Goal: Transaction & Acquisition: Purchase product/service

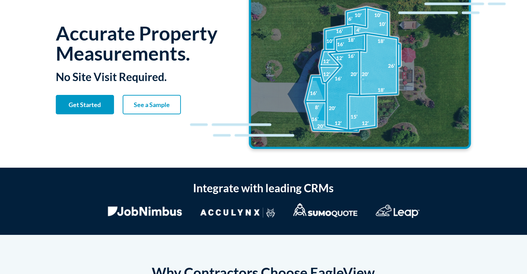
scroll to position [40, 0]
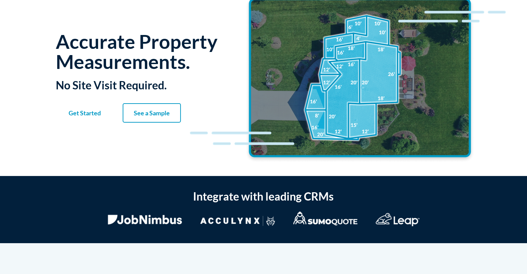
click at [104, 107] on link "Get Started" at bounding box center [85, 112] width 58 height 19
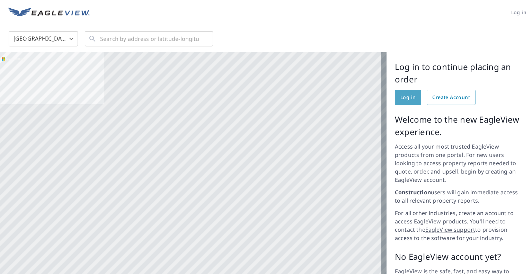
click at [404, 99] on span "Log in" at bounding box center [407, 97] width 15 height 9
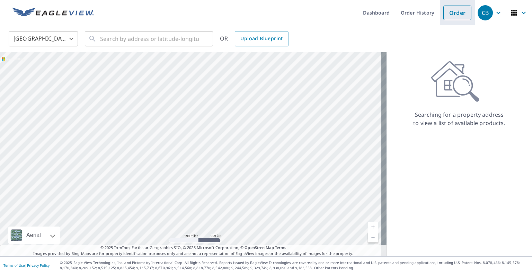
click at [454, 11] on link "Order" at bounding box center [457, 13] width 28 height 15
click at [457, 17] on link "Order" at bounding box center [457, 13] width 28 height 15
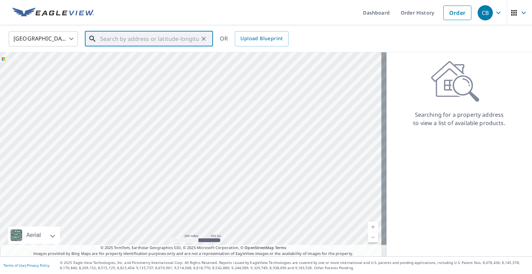
click at [166, 39] on input "text" at bounding box center [149, 38] width 99 height 19
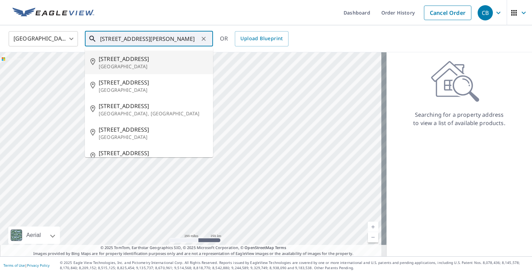
click at [127, 60] on span "1201 Cardinal Ave" at bounding box center [153, 59] width 109 height 8
type input "1201 Cardinal Ave St Louis, MO 63135"
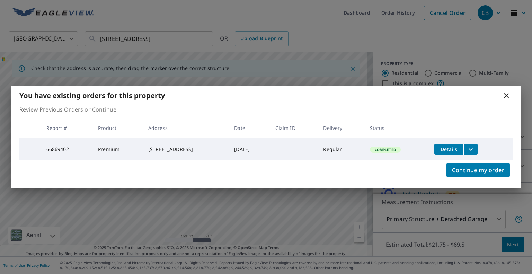
click at [506, 94] on icon at bounding box center [506, 95] width 5 height 5
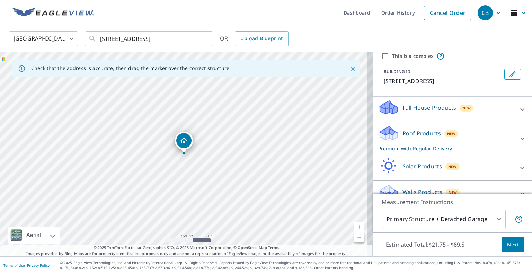
scroll to position [39, 0]
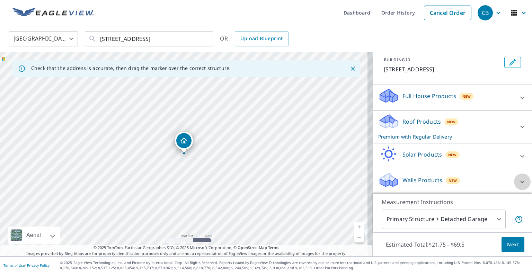
click at [514, 181] on div at bounding box center [522, 182] width 17 height 17
click at [504, 181] on div "Walls Products New" at bounding box center [448, 182] width 140 height 20
click at [426, 178] on p "Walls Products" at bounding box center [422, 180] width 40 height 8
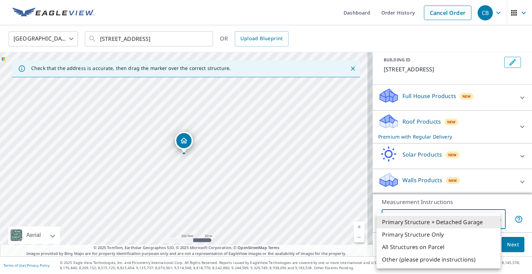
click at [453, 216] on body "CB CB Dashboard Order History Cancel Order CB United States US ​ 1201 Cardinal …" at bounding box center [266, 137] width 532 height 274
click at [460, 208] on div at bounding box center [266, 137] width 532 height 274
click at [453, 216] on body "CB CB Dashboard Order History Cancel Order CB United States US ​ 1201 Cardinal …" at bounding box center [266, 137] width 532 height 274
click at [462, 209] on div at bounding box center [266, 137] width 532 height 274
